Goal: Task Accomplishment & Management: Manage account settings

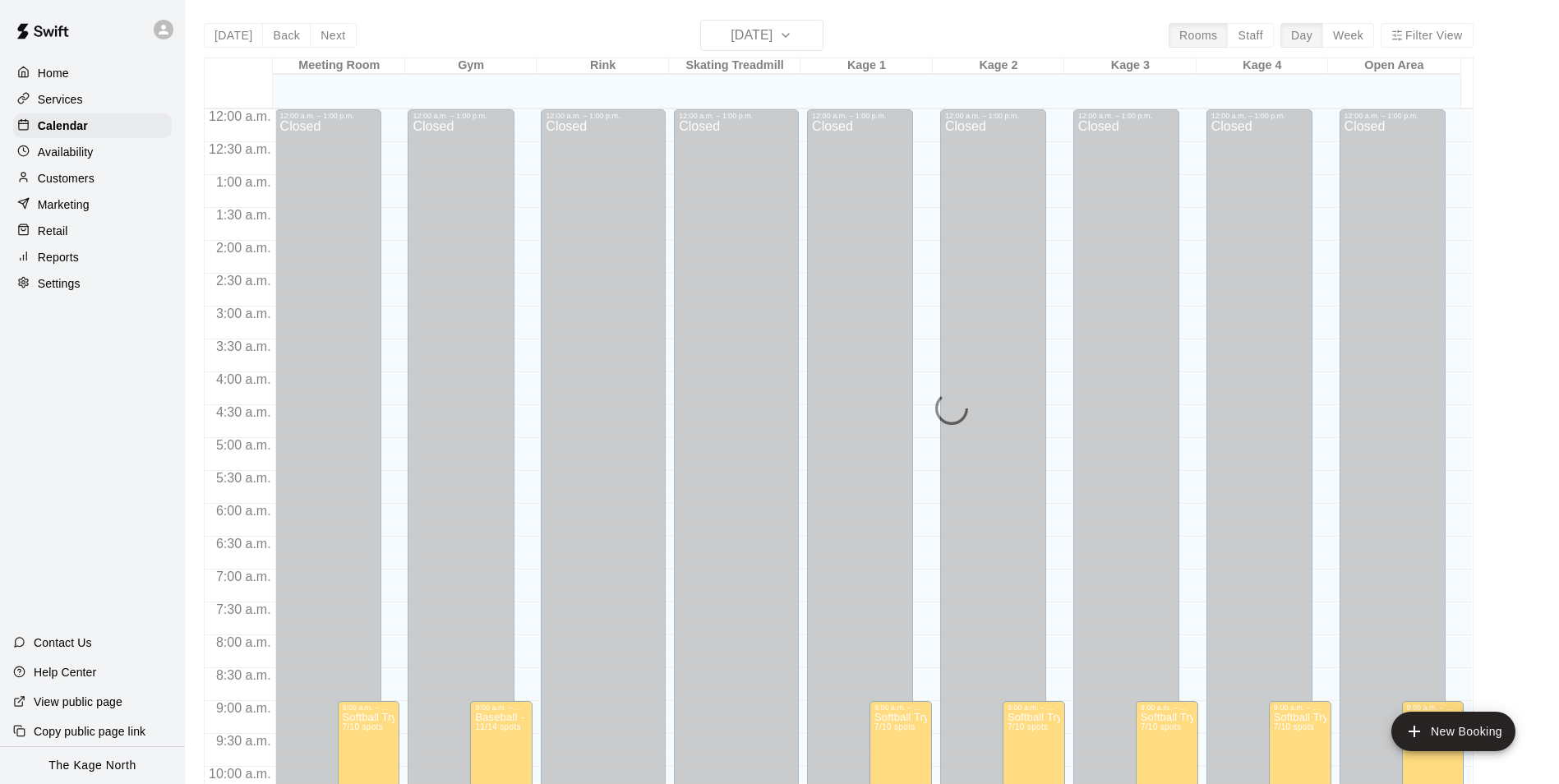
scroll to position [712, 0]
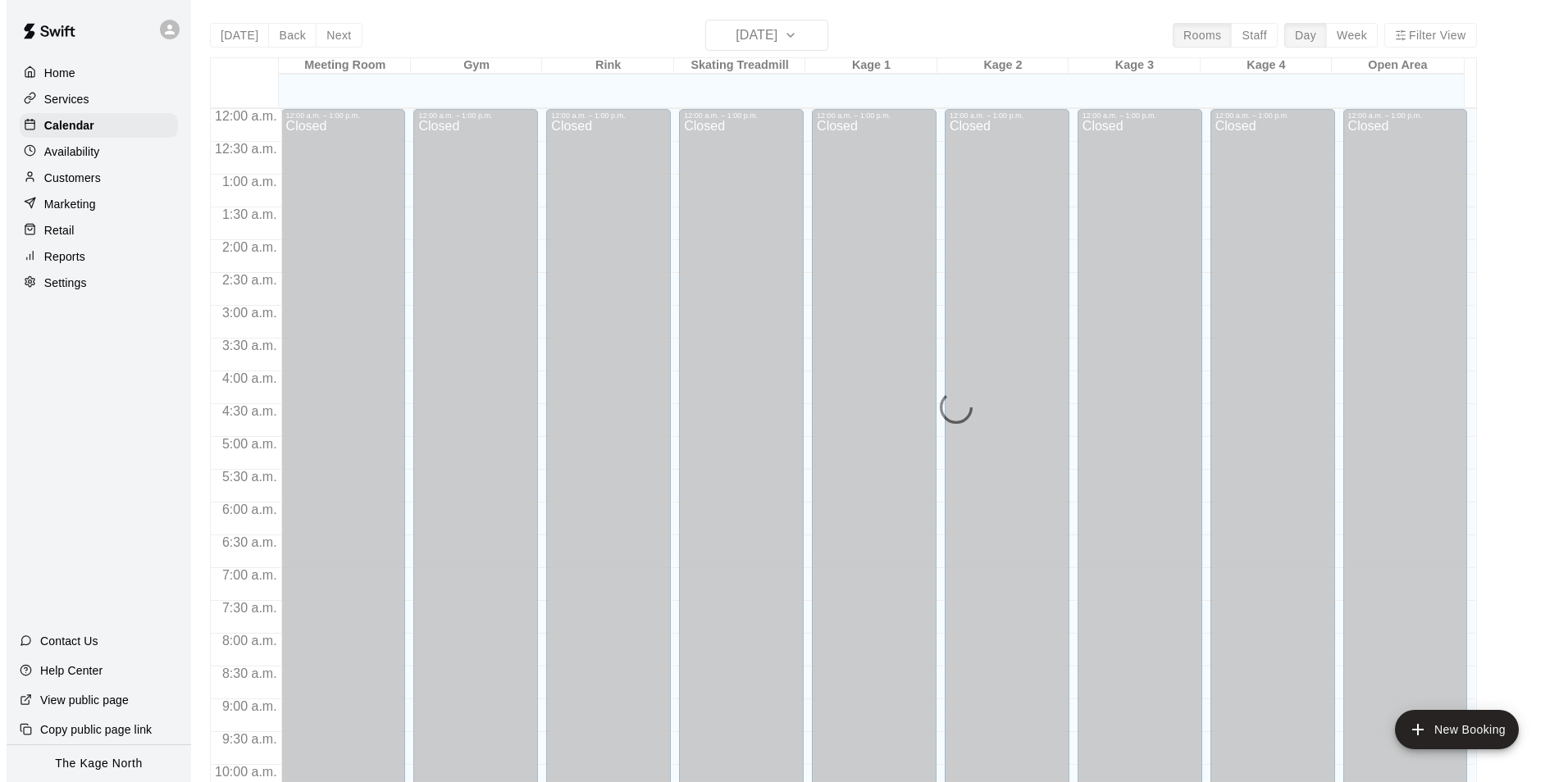
scroll to position [832, 0]
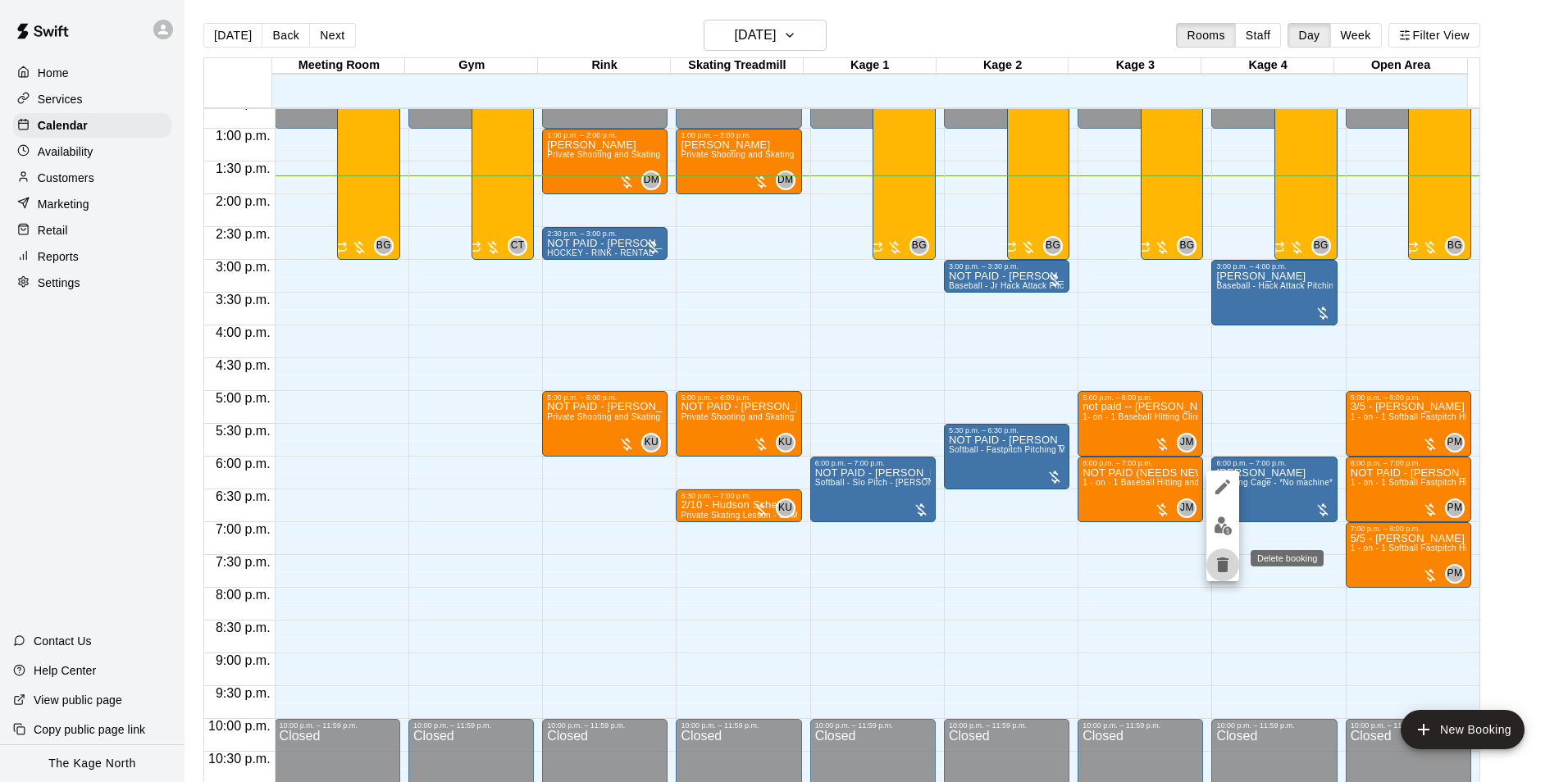
click at [1226, 564] on icon "delete" at bounding box center [1223, 565] width 12 height 15
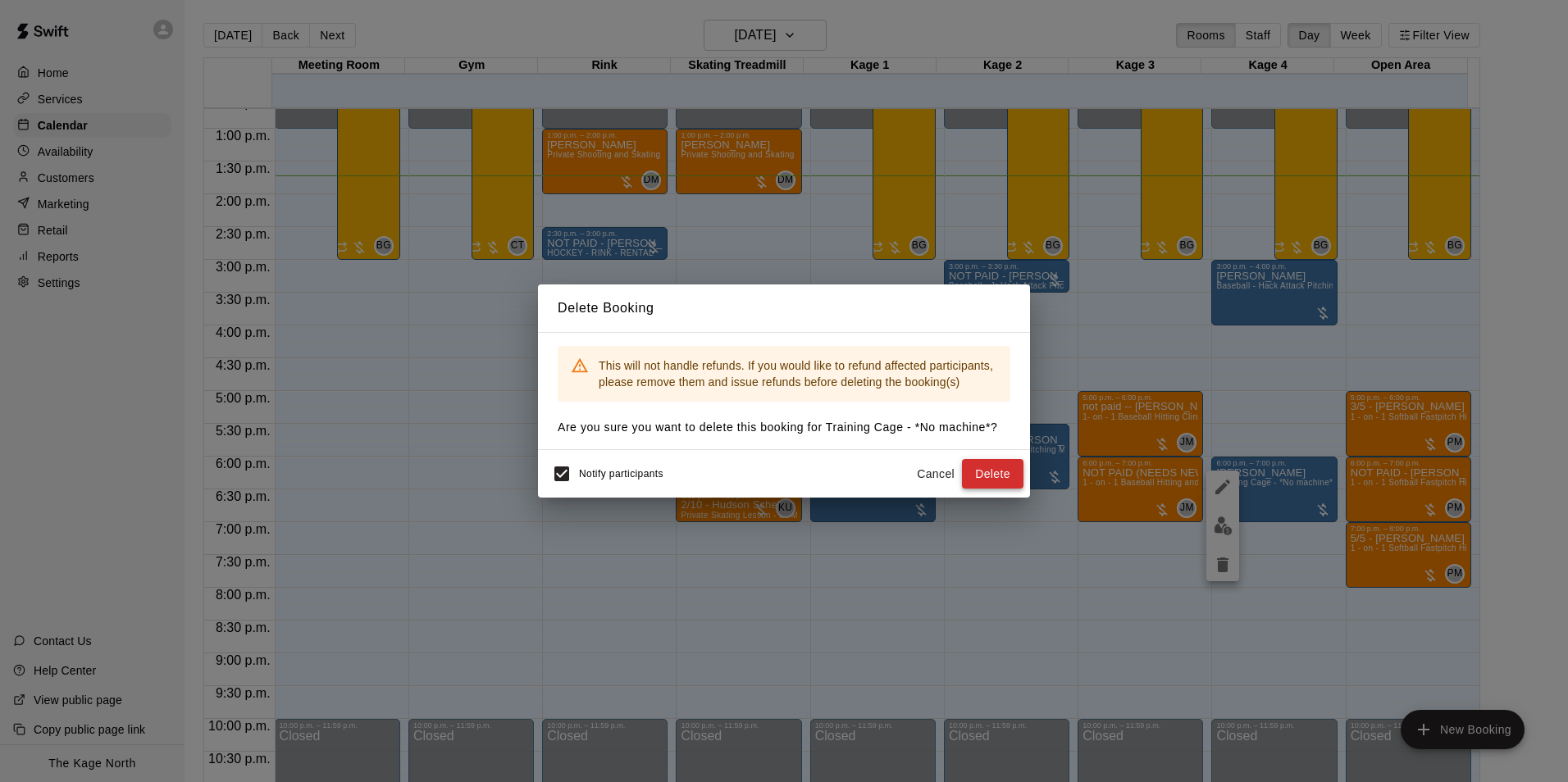
click at [995, 472] on button "Delete" at bounding box center [992, 474] width 61 height 30
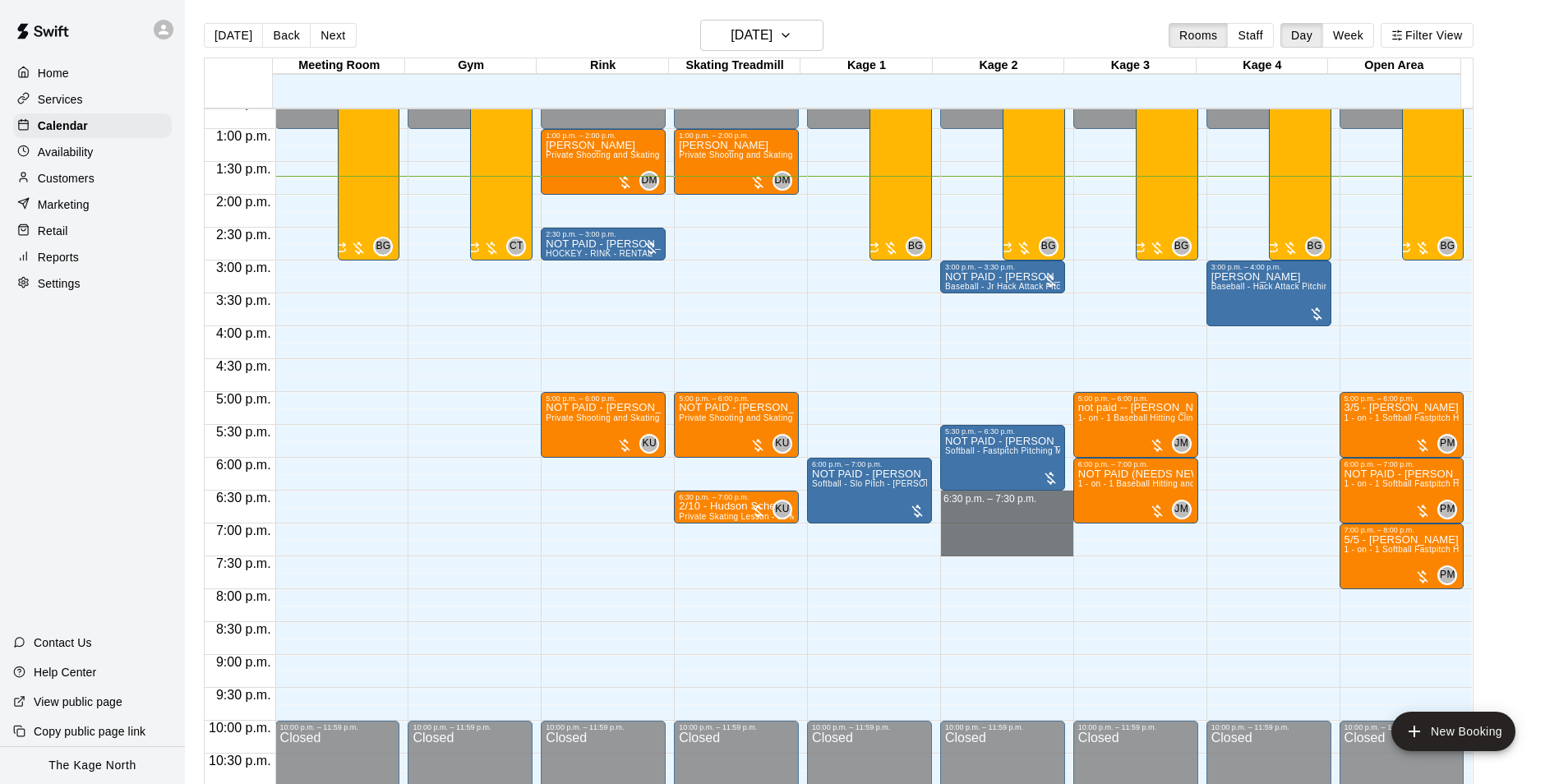
drag, startPoint x: 947, startPoint y: 498, endPoint x: 952, endPoint y: 544, distance: 46.3
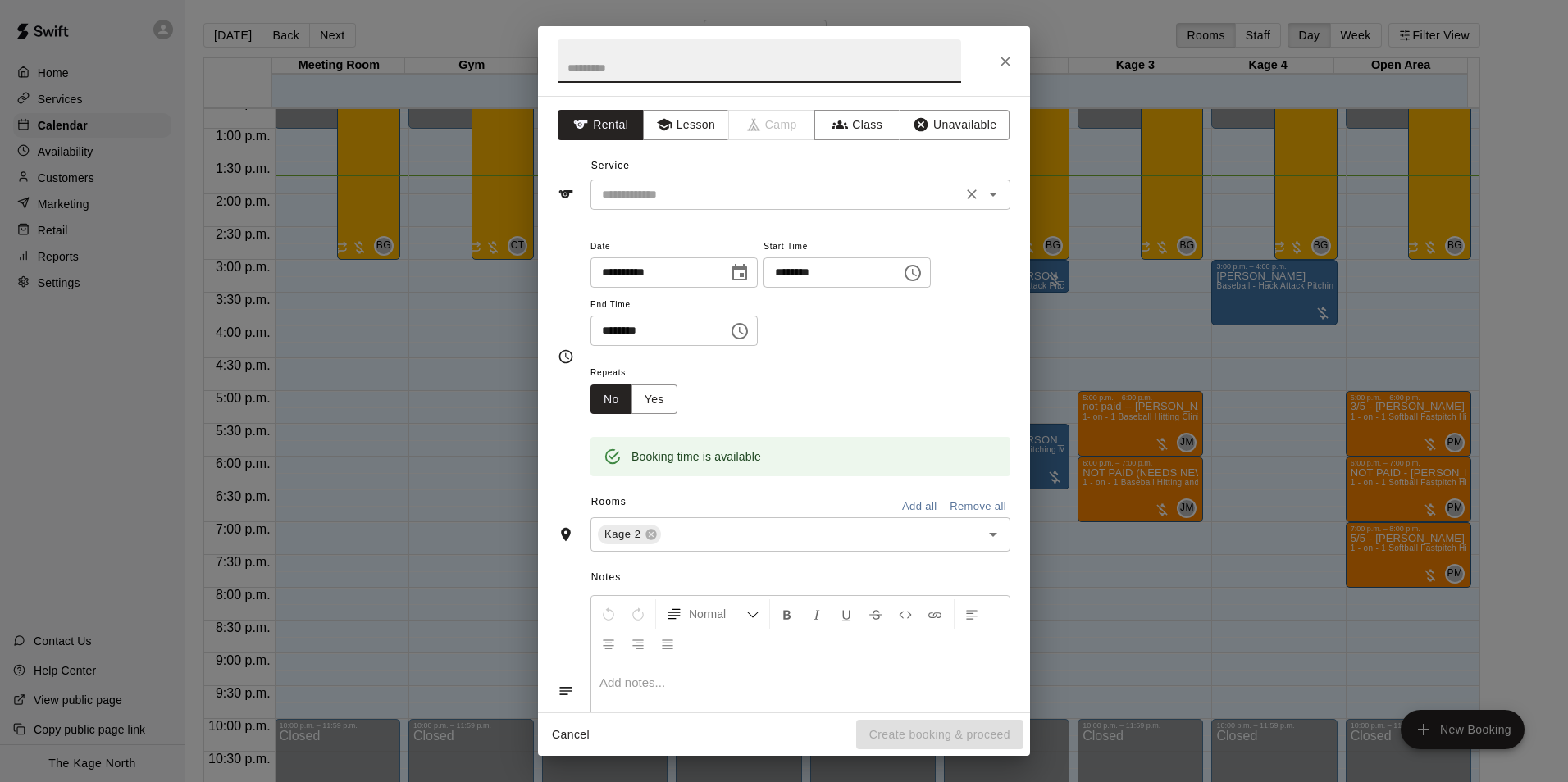
click at [985, 196] on icon "Open" at bounding box center [992, 194] width 19 height 19
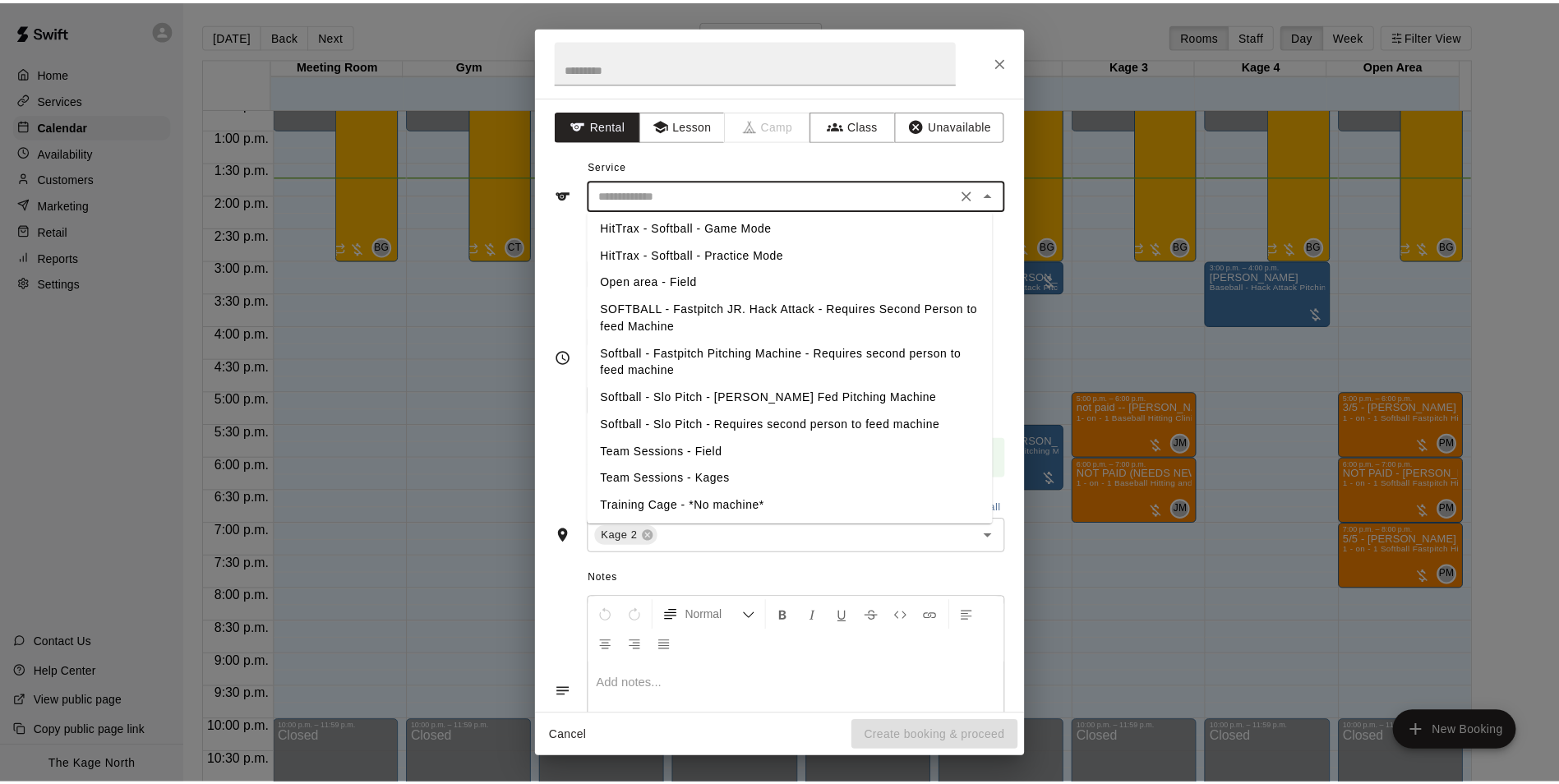
scroll to position [328, 0]
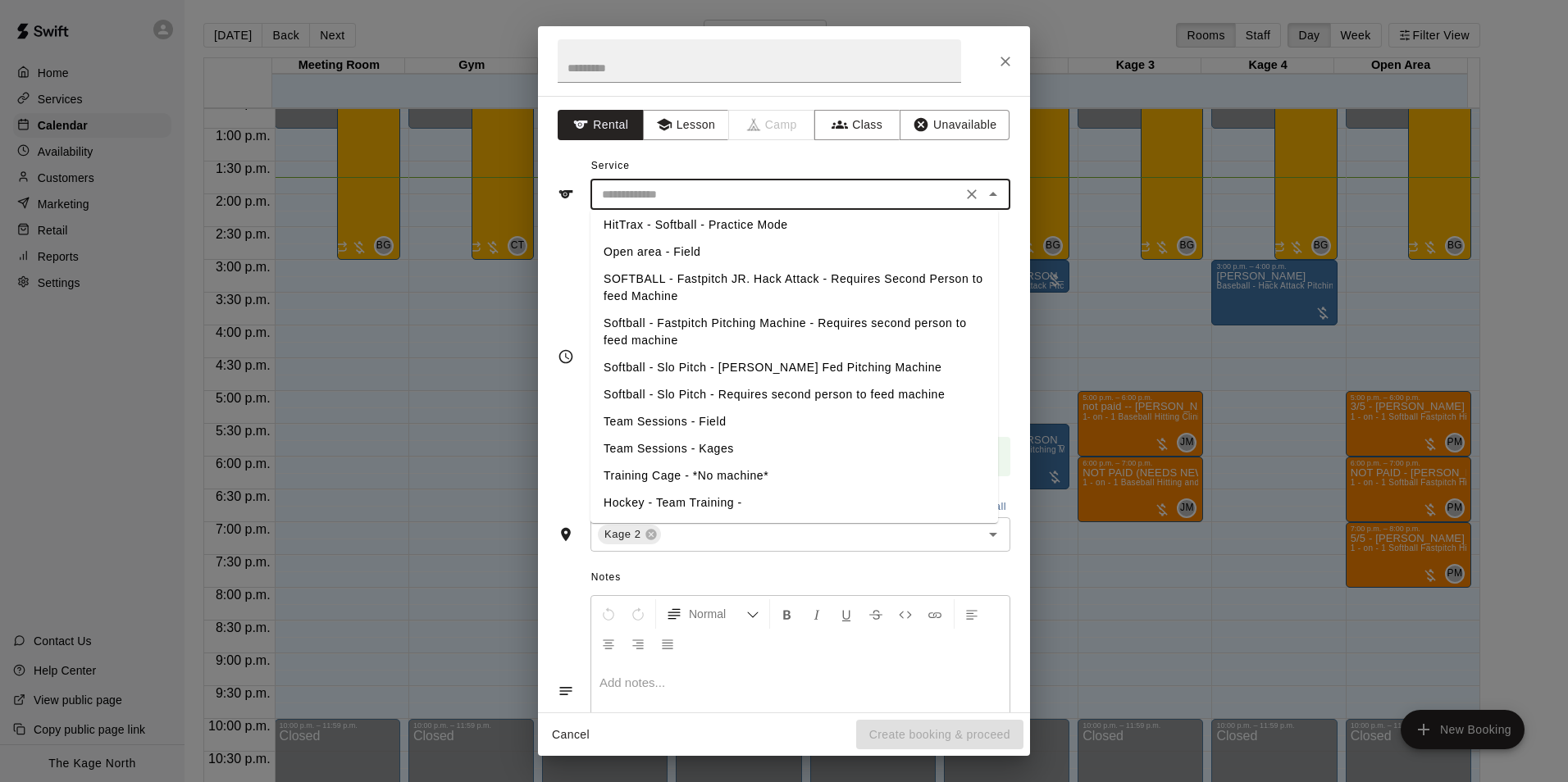
click at [658, 329] on li "Softball - Fastpitch Pitching Machine - Requires second person to feed machine" at bounding box center [793, 331] width 407 height 44
type input "**********"
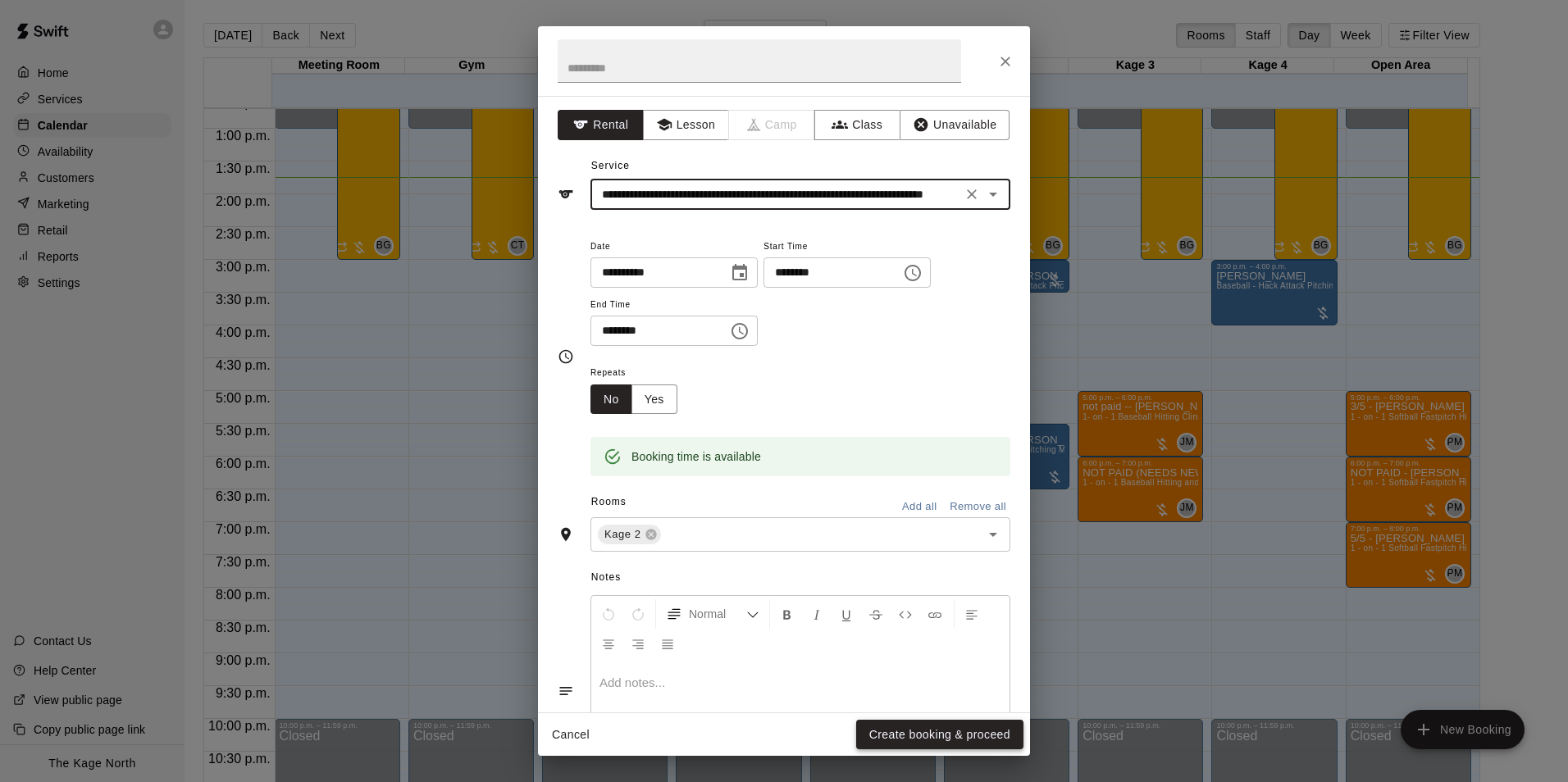
click at [914, 733] on button "Create booking & proceed" at bounding box center [939, 735] width 167 height 30
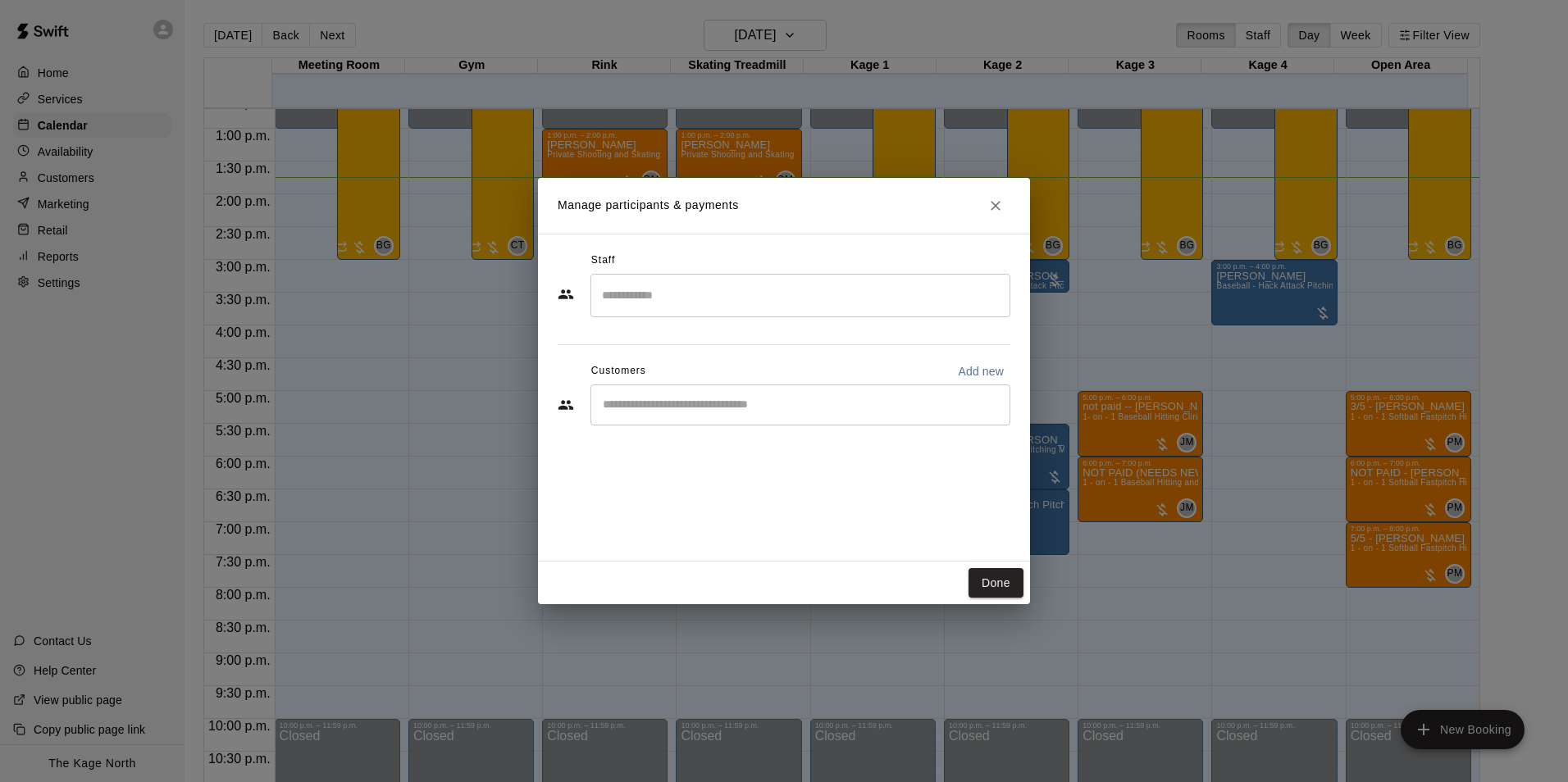
click at [656, 401] on input "Start typing to search customers..." at bounding box center [800, 405] width 405 height 17
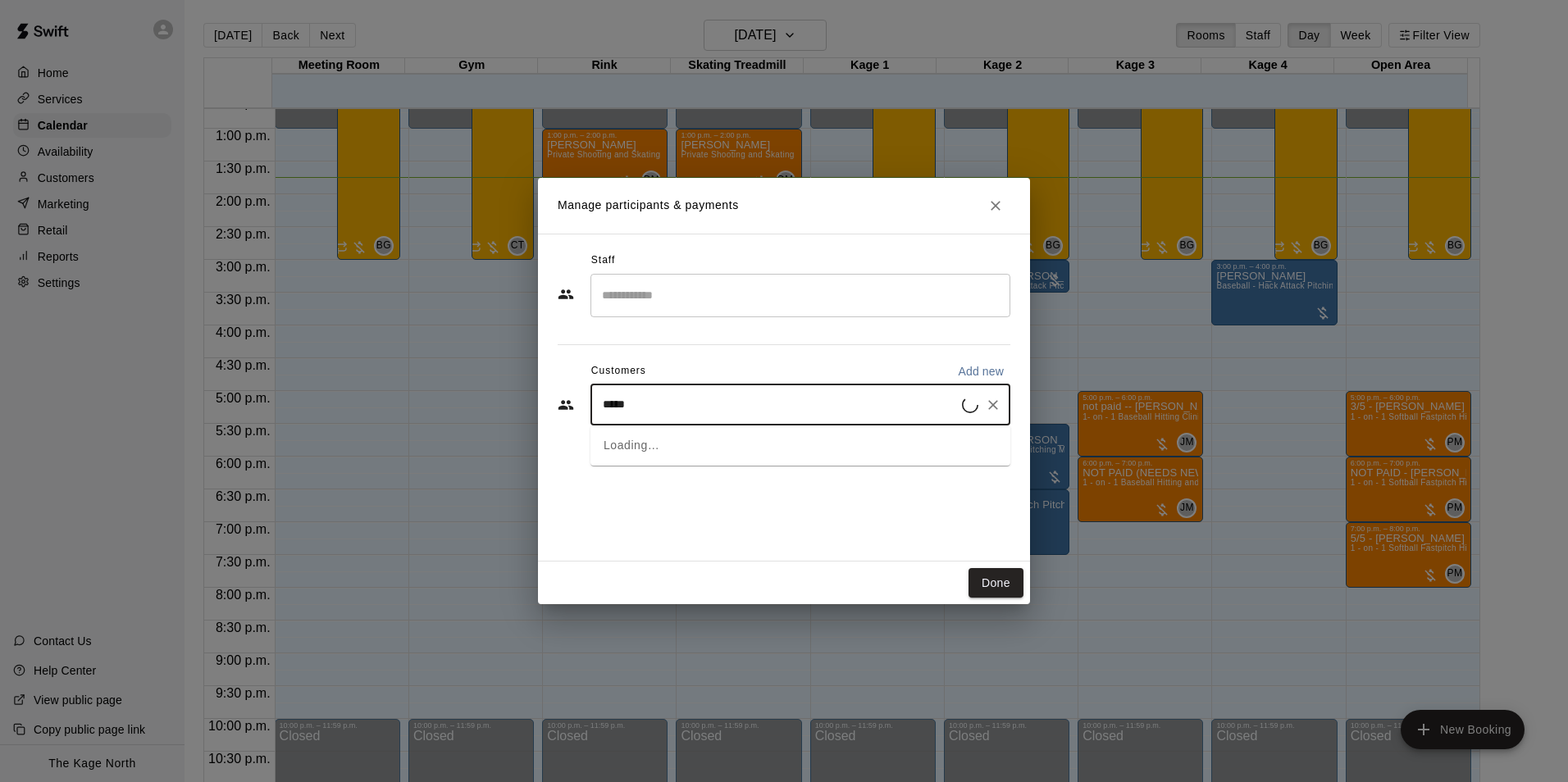
type input "******"
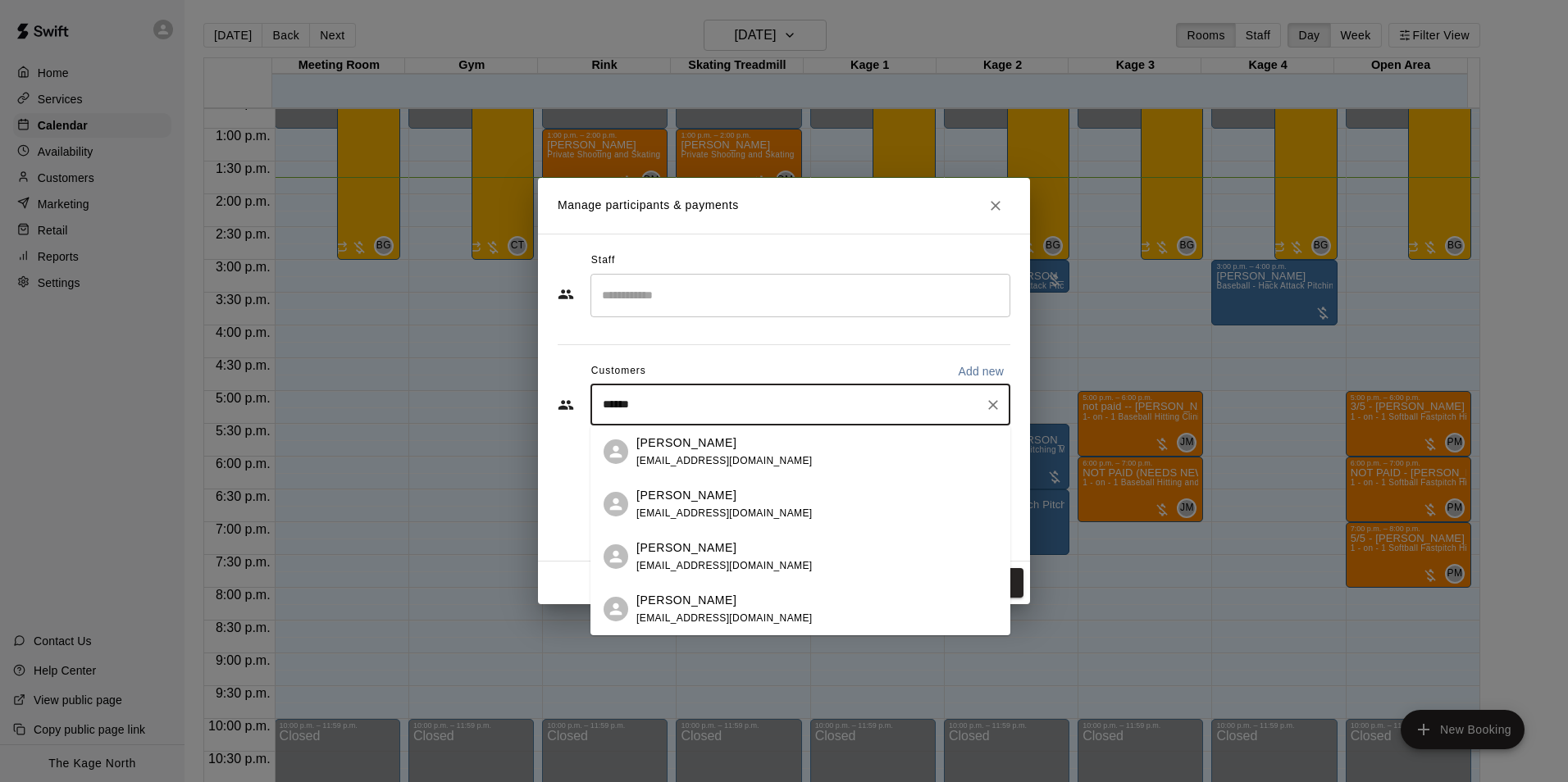
click at [670, 508] on span "[EMAIL_ADDRESS][DOMAIN_NAME]" at bounding box center [724, 514] width 176 height 12
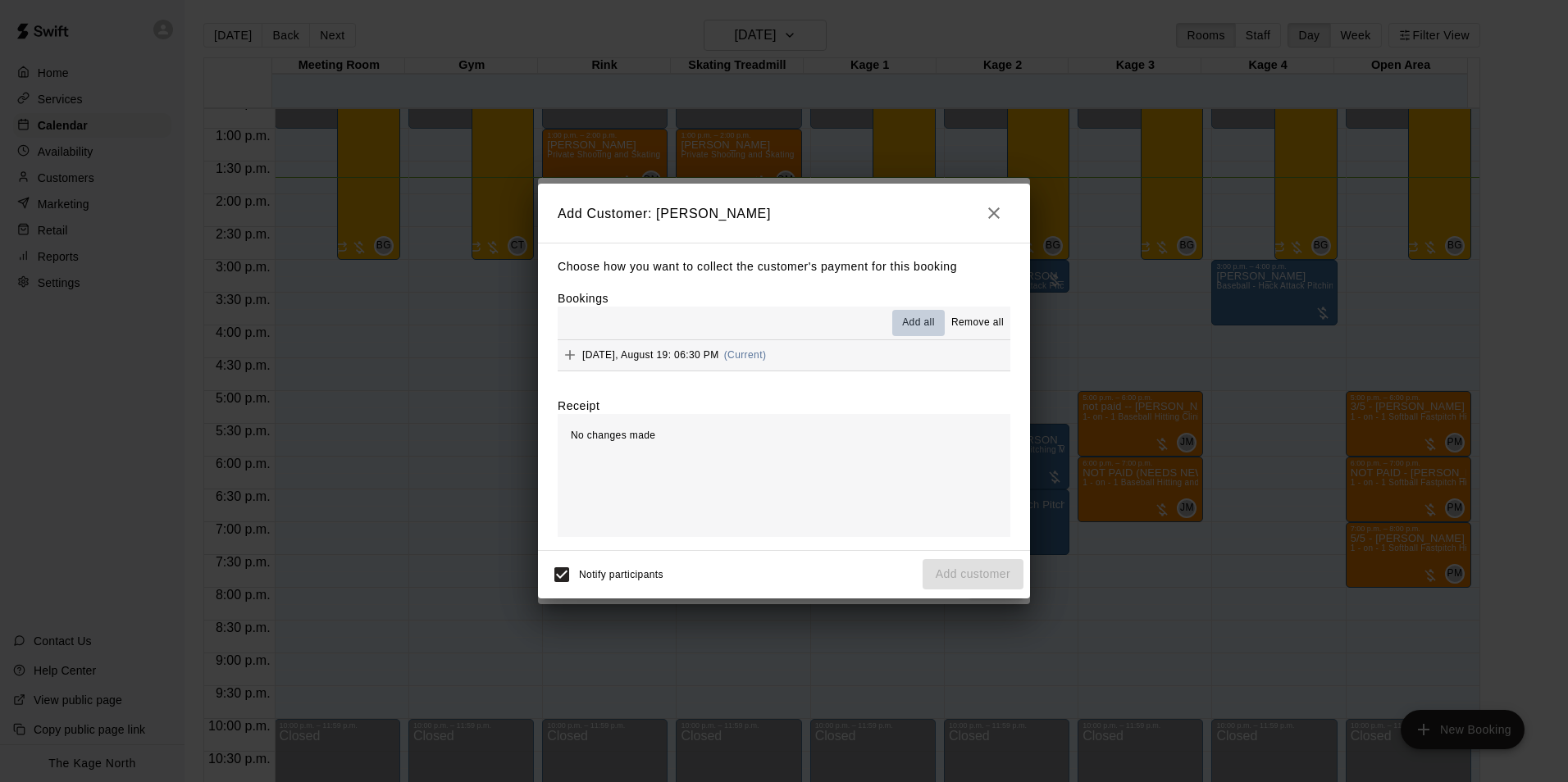
click at [918, 323] on span "Add all" at bounding box center [918, 323] width 33 height 17
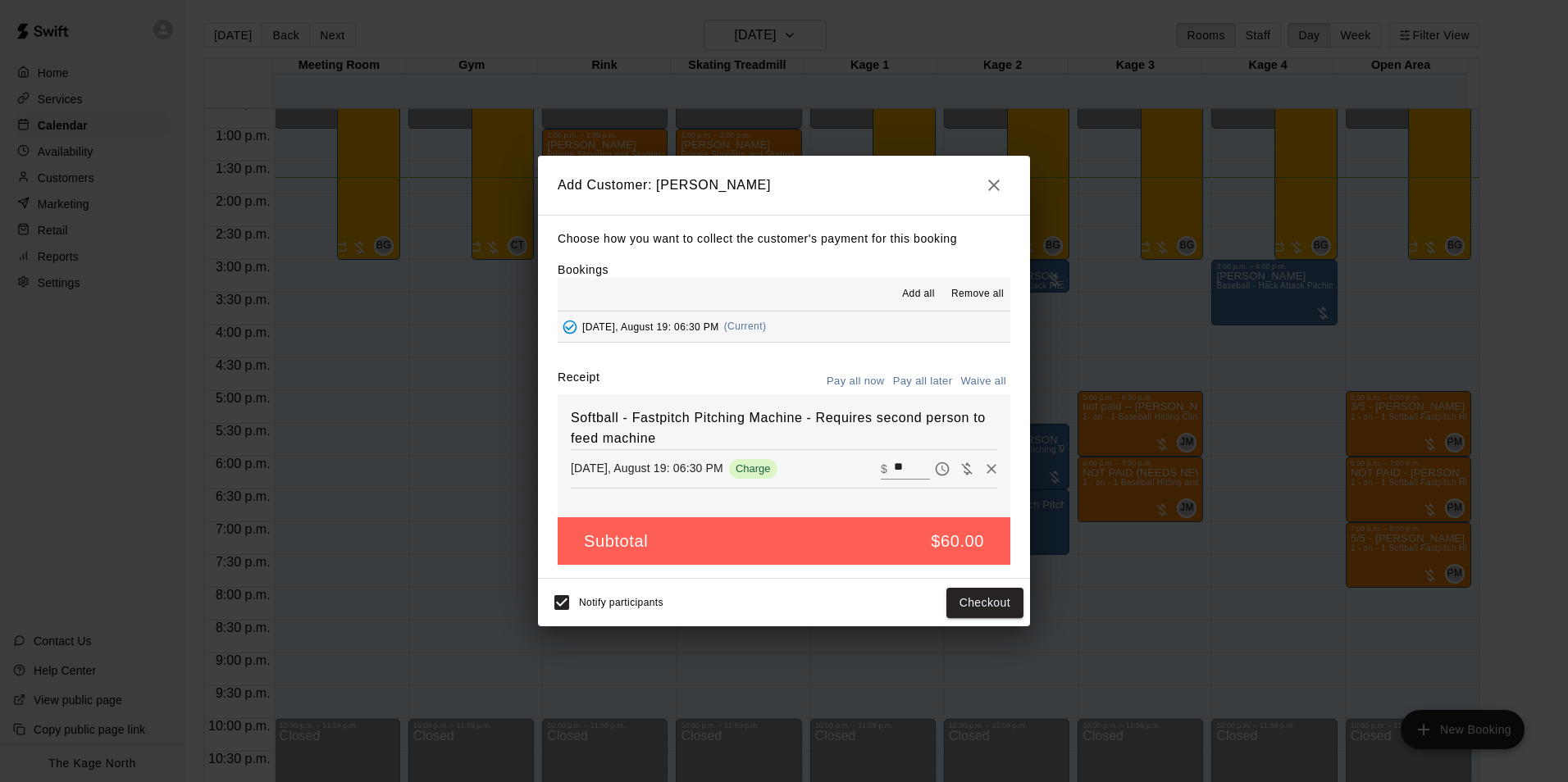
click at [924, 379] on button "Pay all later" at bounding box center [923, 382] width 68 height 25
click at [981, 608] on button "Add customer" at bounding box center [973, 602] width 101 height 30
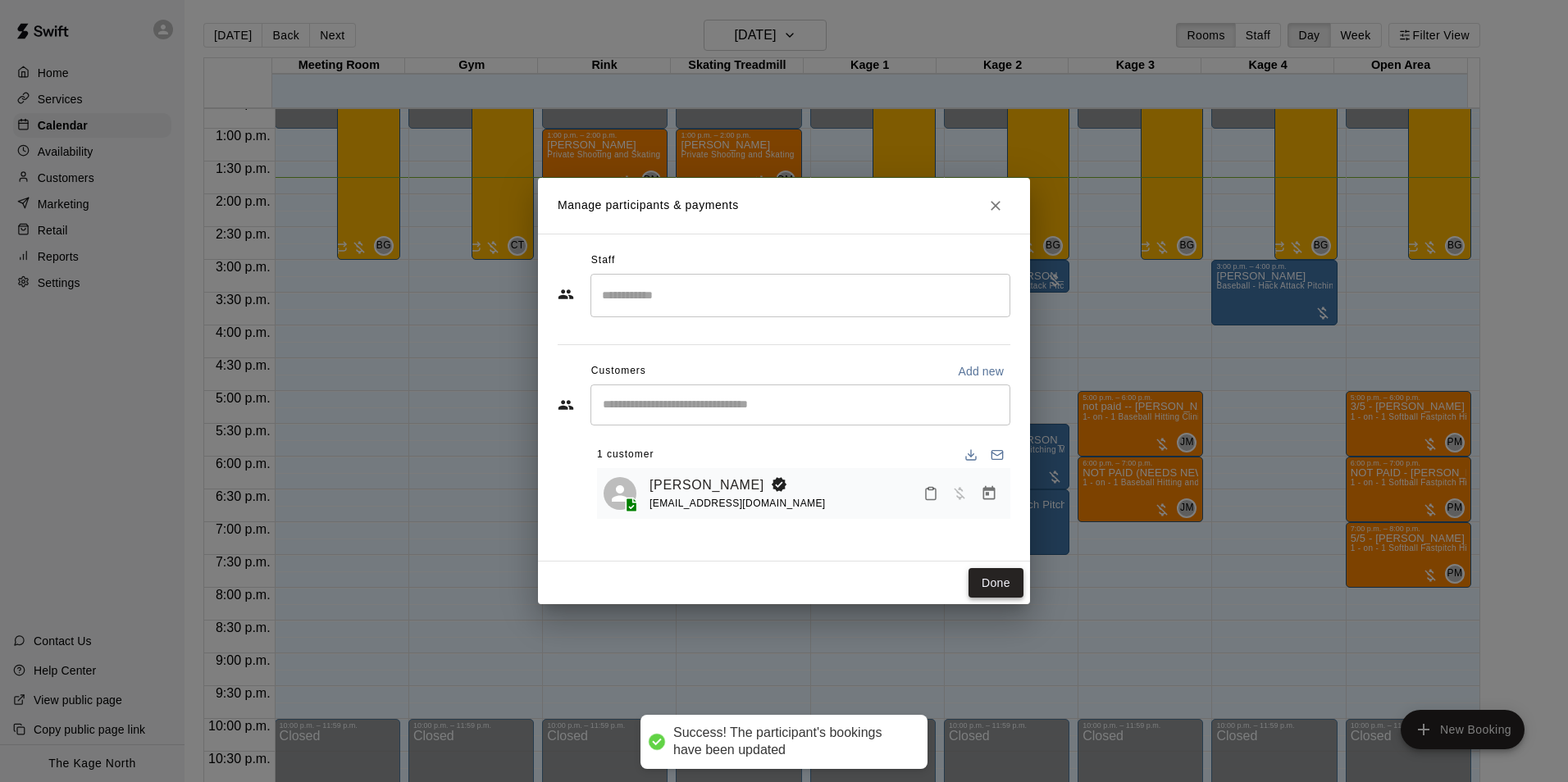
click at [989, 576] on button "Done" at bounding box center [996, 583] width 55 height 30
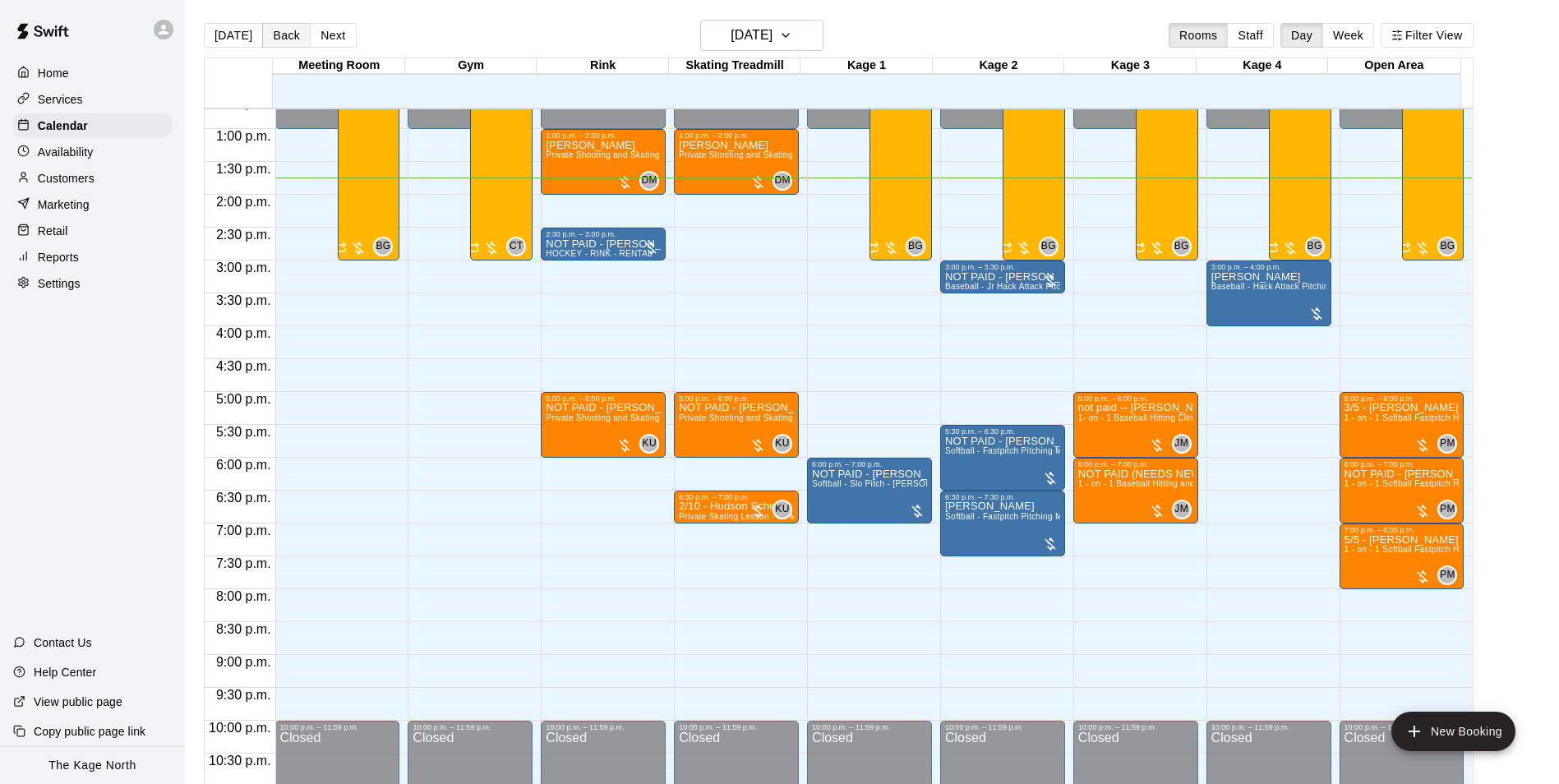
click at [282, 40] on button "Back" at bounding box center [287, 34] width 49 height 24
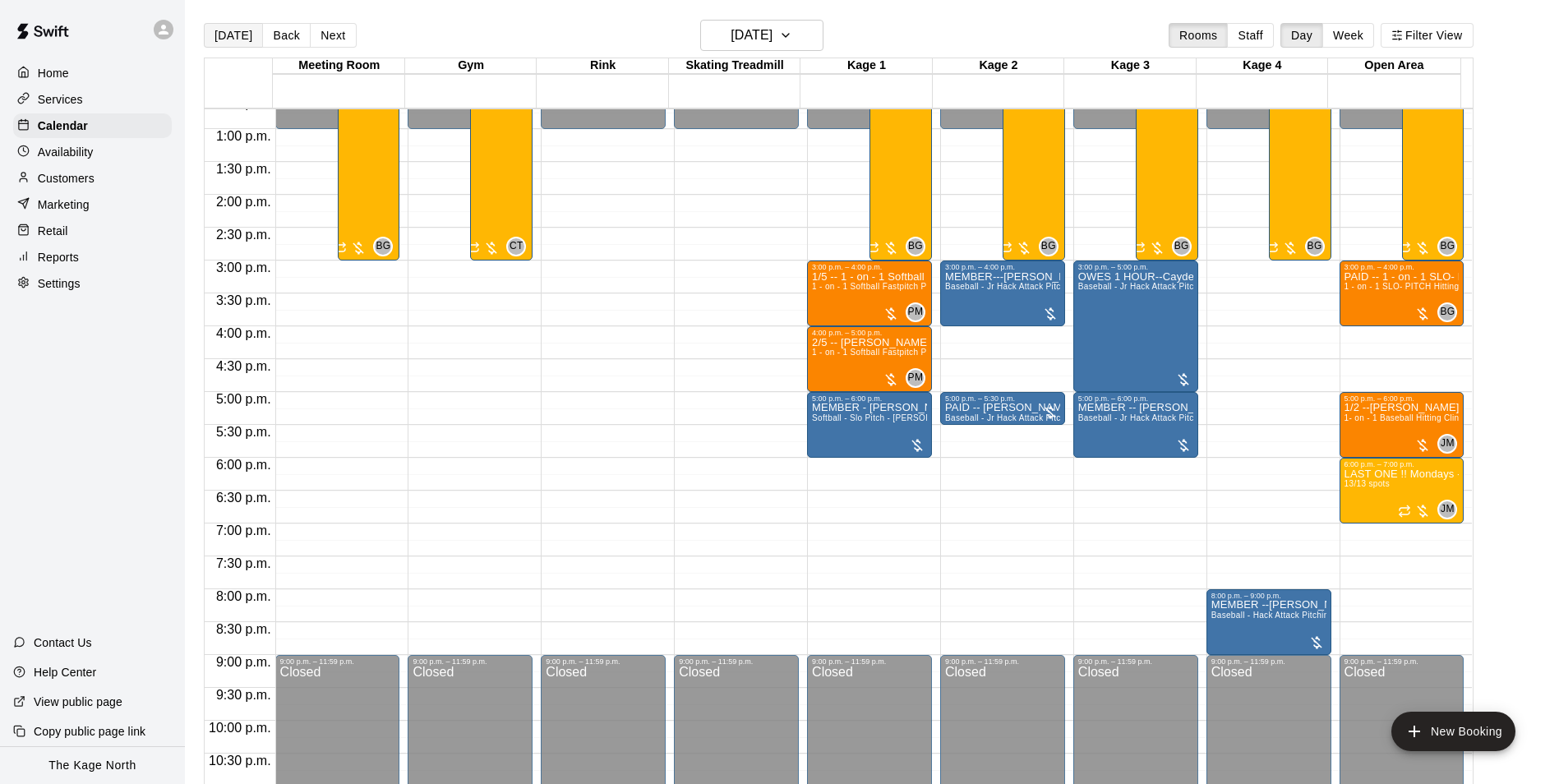
click at [217, 37] on button "[DATE]" at bounding box center [233, 34] width 59 height 24
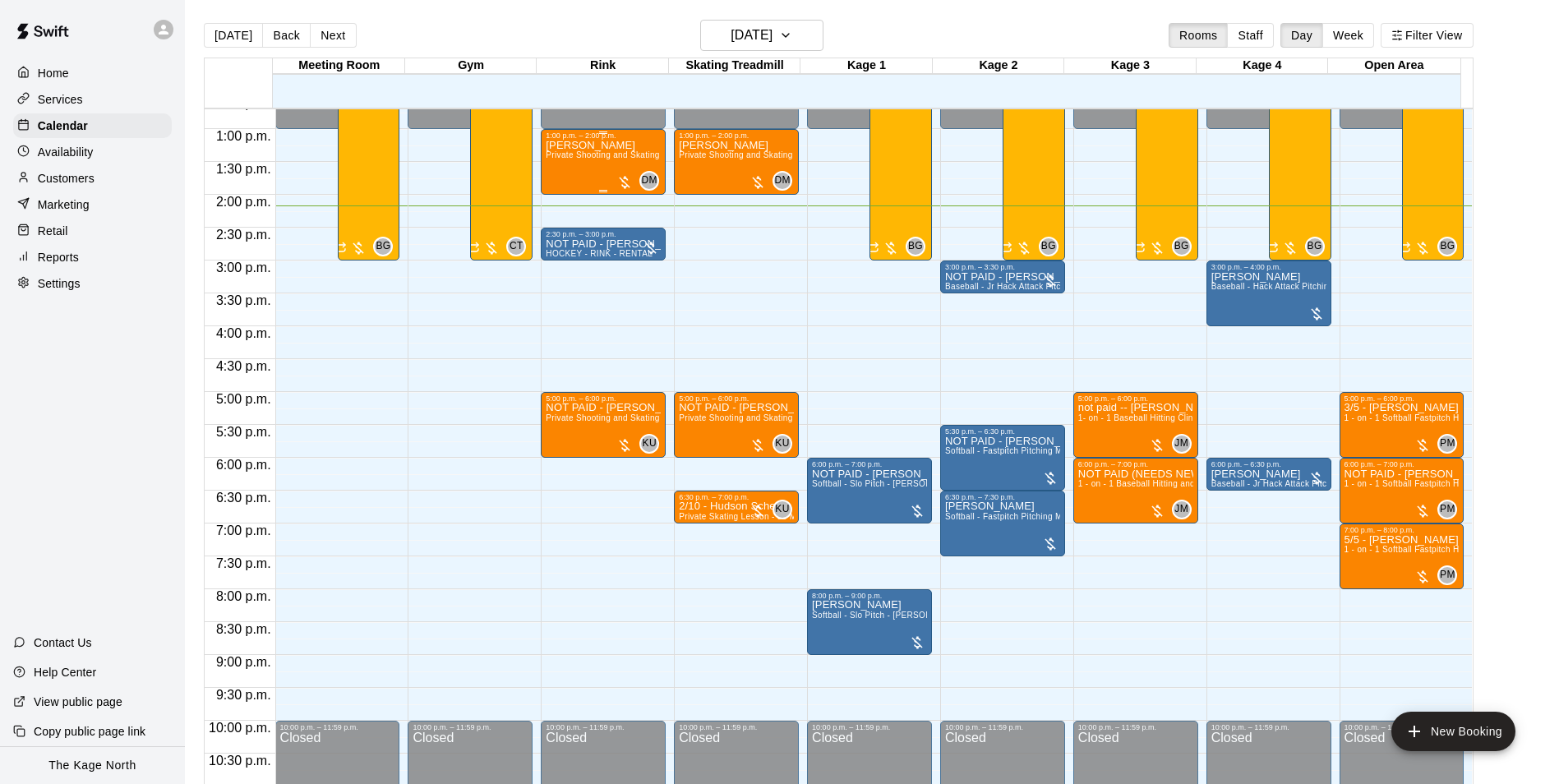
click at [565, 146] on p "[PERSON_NAME]" at bounding box center [603, 146] width 115 height 0
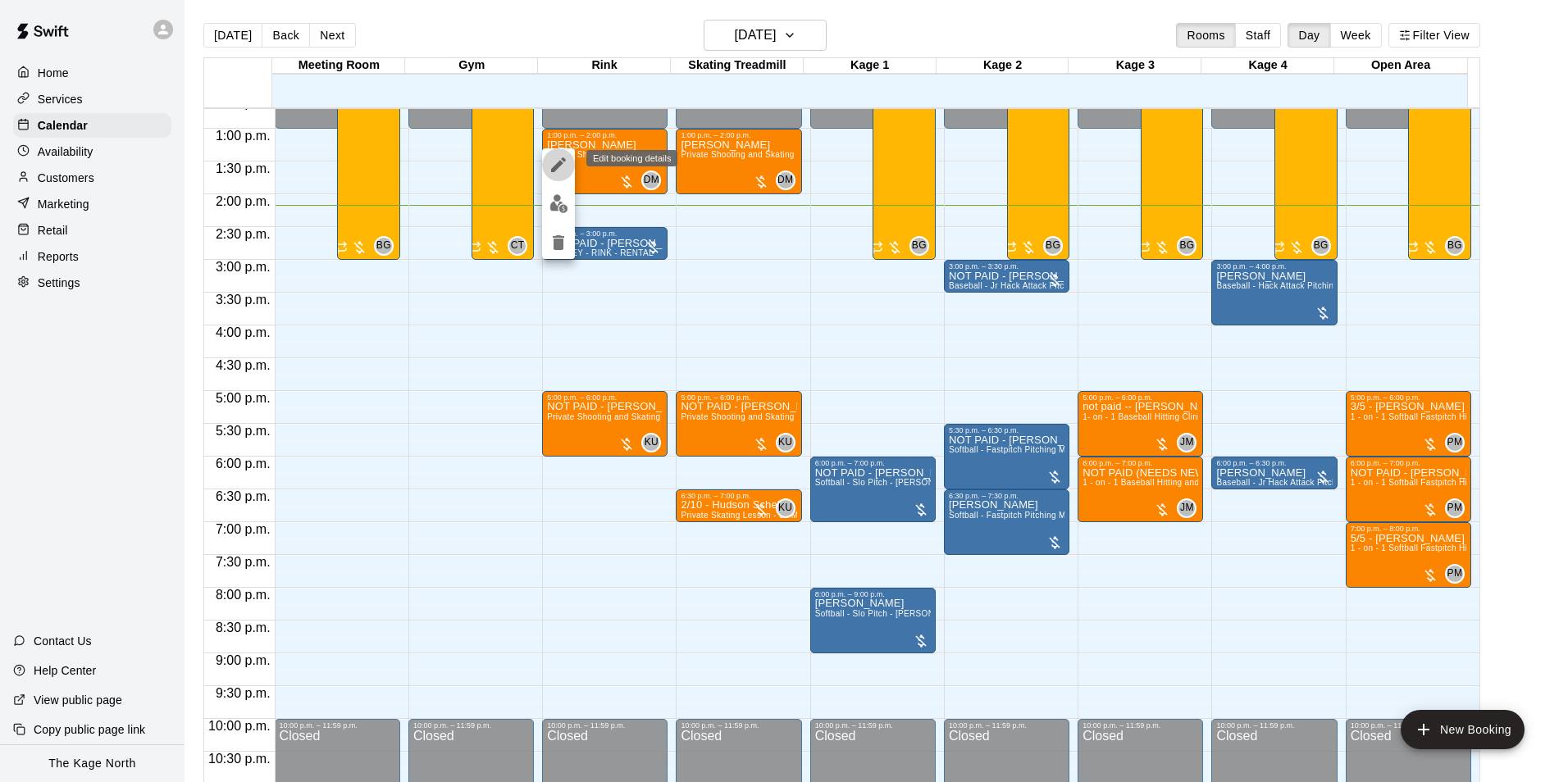
click at [554, 162] on icon "edit" at bounding box center [558, 164] width 19 height 19
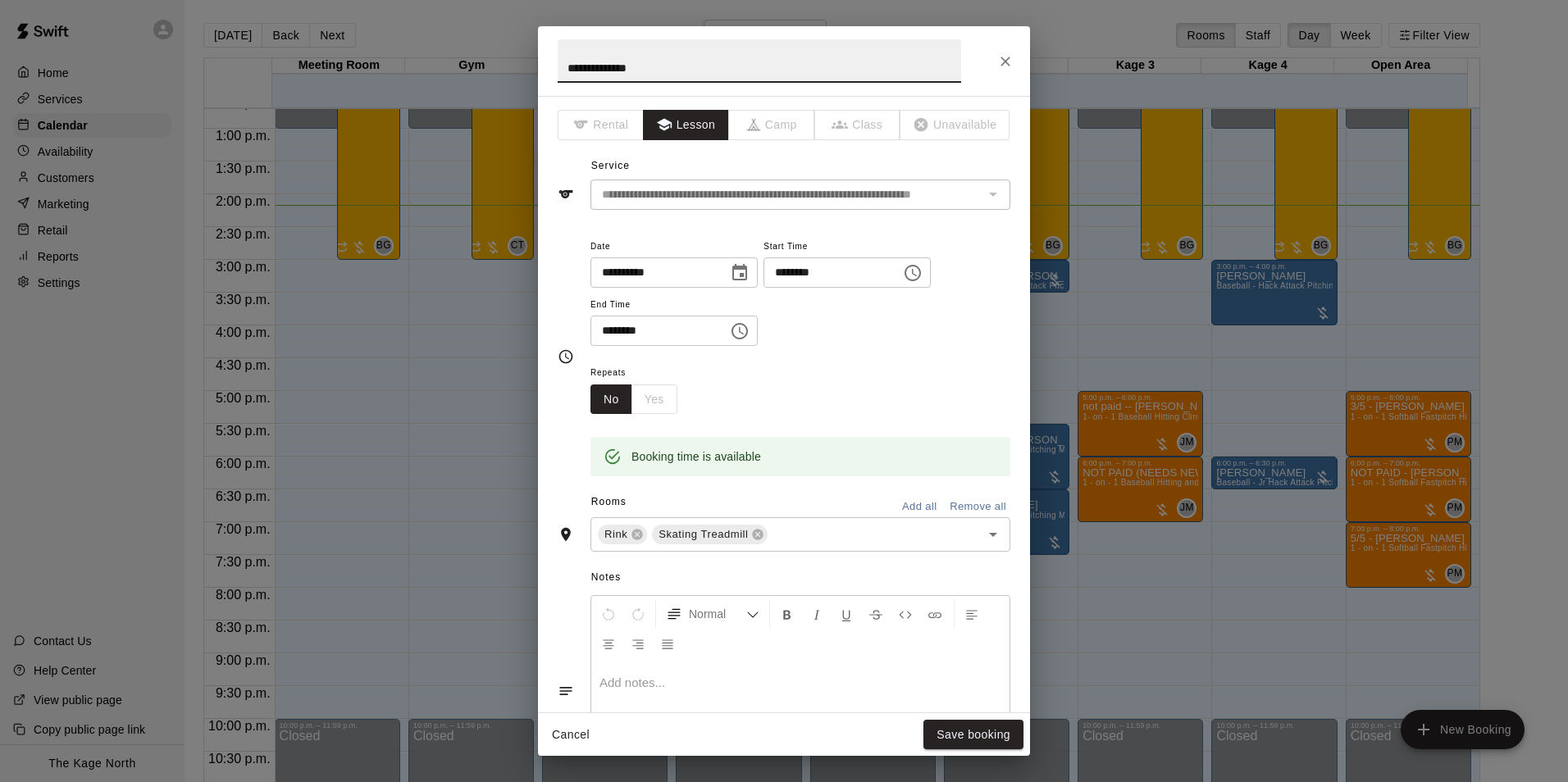
click at [562, 66] on input "**********" at bounding box center [759, 61] width 404 height 44
type input "**********"
click at [991, 724] on button "Save booking" at bounding box center [973, 735] width 100 height 30
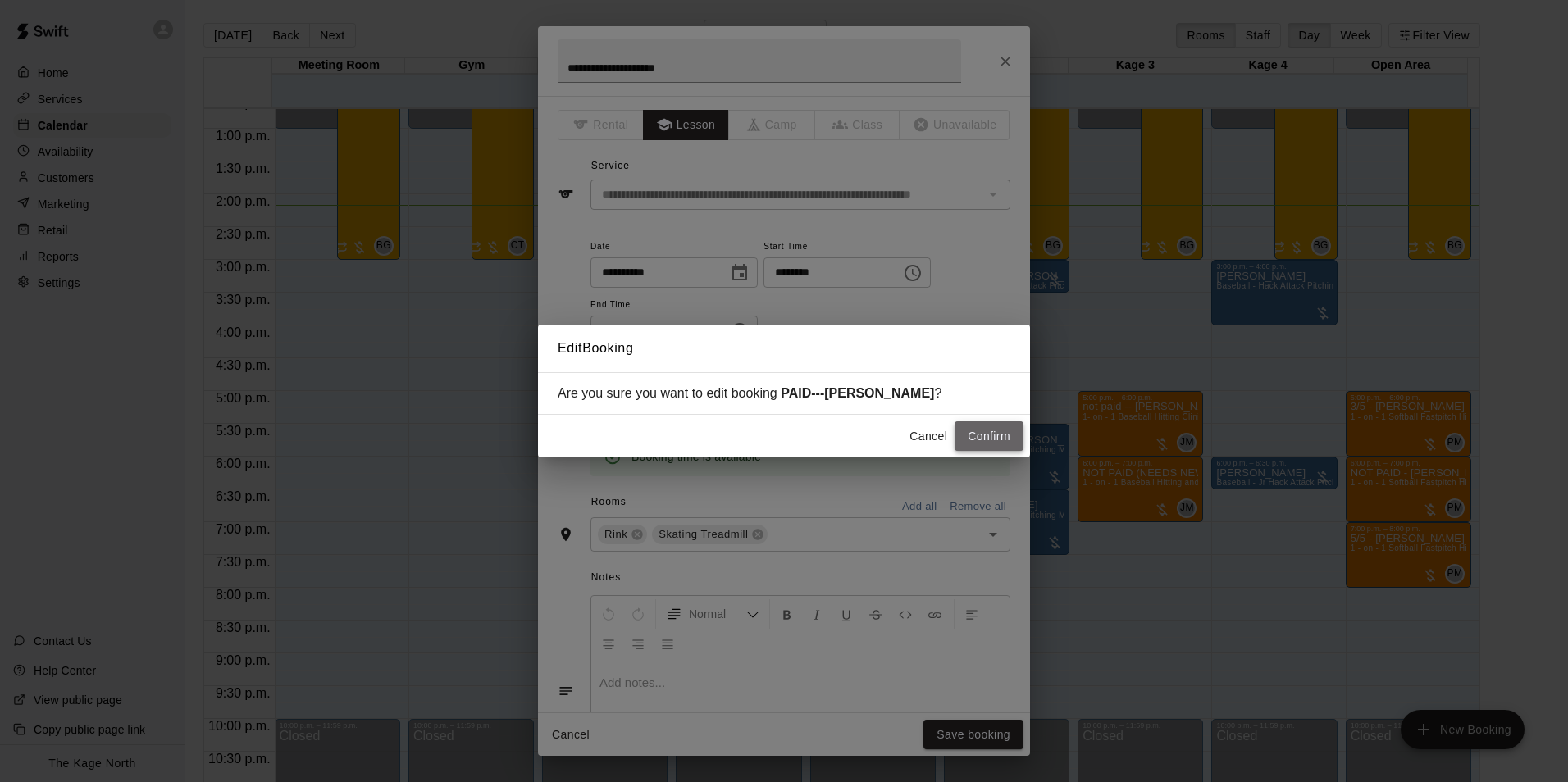
click at [992, 430] on button "Confirm" at bounding box center [989, 436] width 69 height 30
